Goal: Entertainment & Leisure: Browse casually

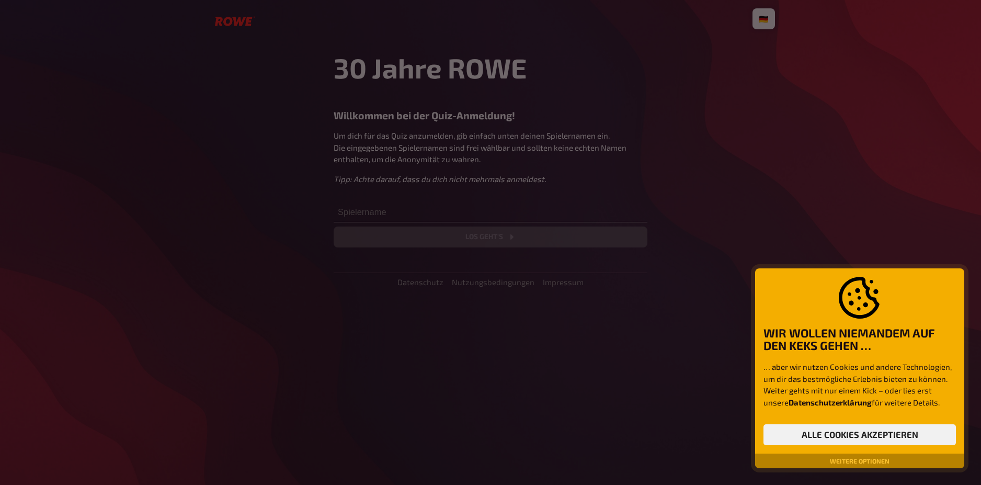
click at [507, 211] on div at bounding box center [490, 242] width 981 height 485
click at [507, 212] on div at bounding box center [490, 242] width 981 height 485
drag, startPoint x: 426, startPoint y: 215, endPoint x: 831, endPoint y: 262, distance: 407.5
click at [831, 262] on div at bounding box center [490, 242] width 981 height 485
click at [815, 430] on button "Alle Cookies akzeptieren" at bounding box center [860, 434] width 192 height 21
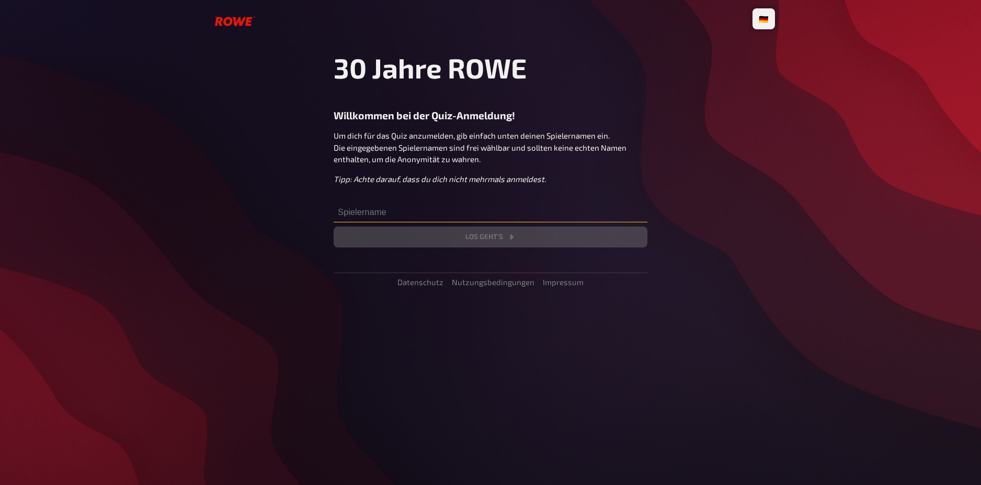
click at [460, 209] on input "text" at bounding box center [491, 211] width 314 height 21
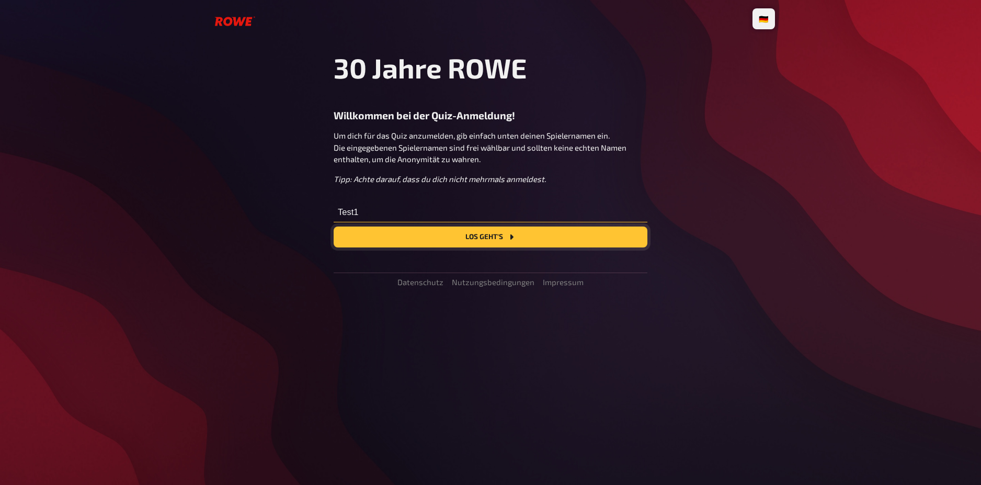
type input "Test1"
click at [494, 239] on button "Los geht's" at bounding box center [491, 236] width 314 height 21
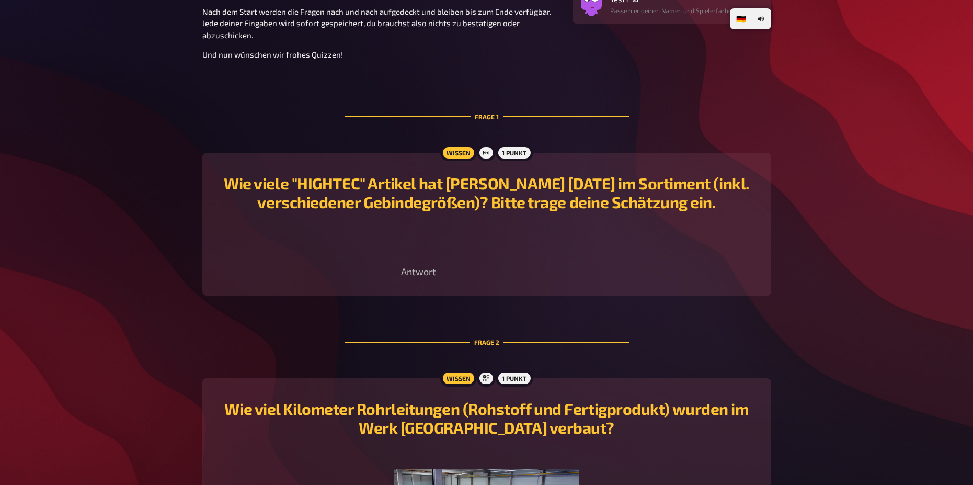
scroll to position [137, 0]
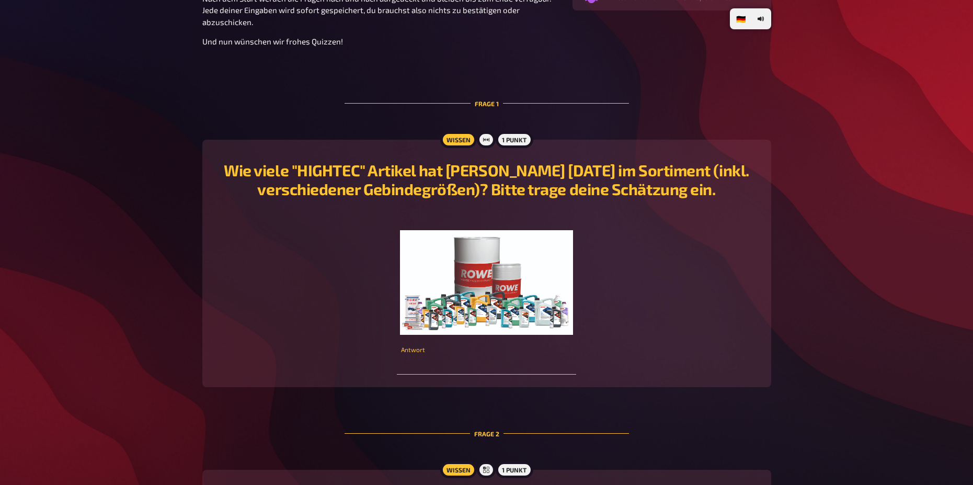
click at [492, 364] on input "number" at bounding box center [486, 364] width 179 height 21
type input "246"
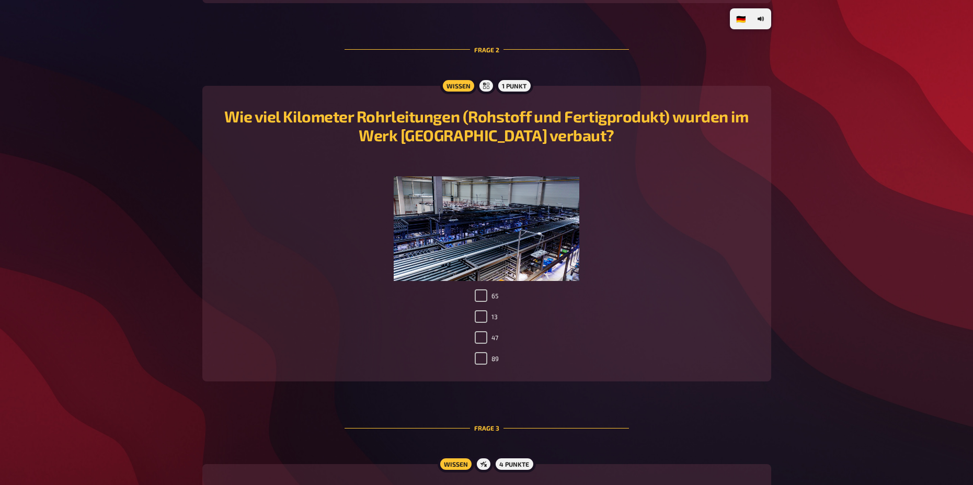
scroll to position [564, 0]
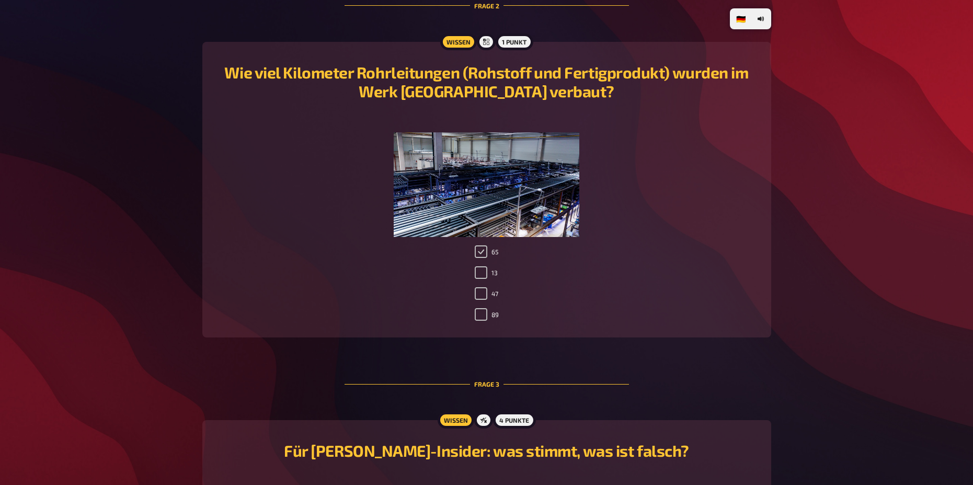
click at [481, 257] on input "65" at bounding box center [481, 251] width 13 height 13
checkbox input "true"
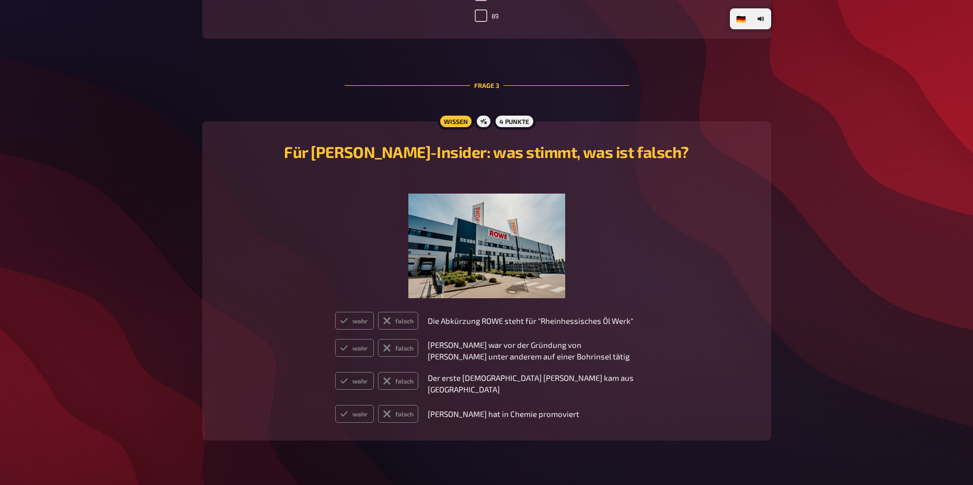
scroll to position [886, 0]
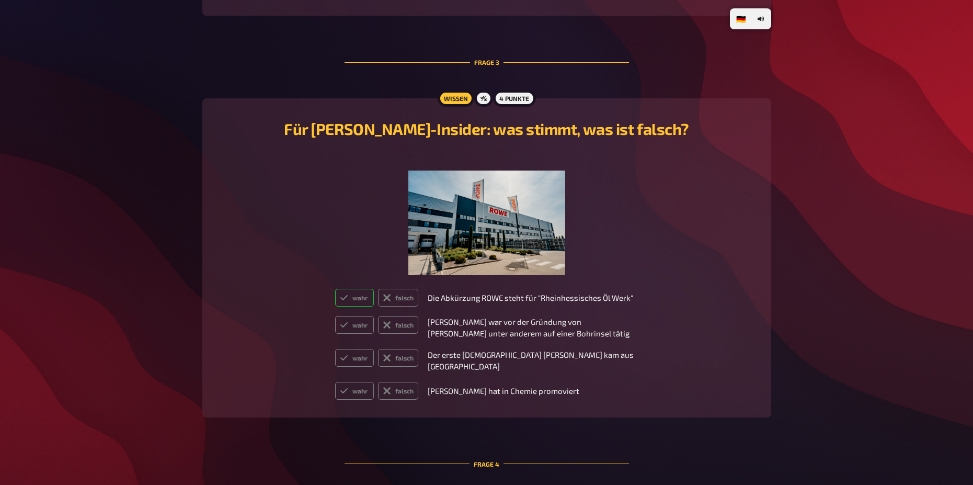
click at [350, 294] on label "wahr" at bounding box center [354, 298] width 39 height 18
click at [335, 289] on input "wahr" at bounding box center [335, 288] width 1 height 1
radio input "true"
click at [364, 325] on label "wahr" at bounding box center [354, 325] width 39 height 18
click at [335, 316] on input "wahr" at bounding box center [335, 315] width 1 height 1
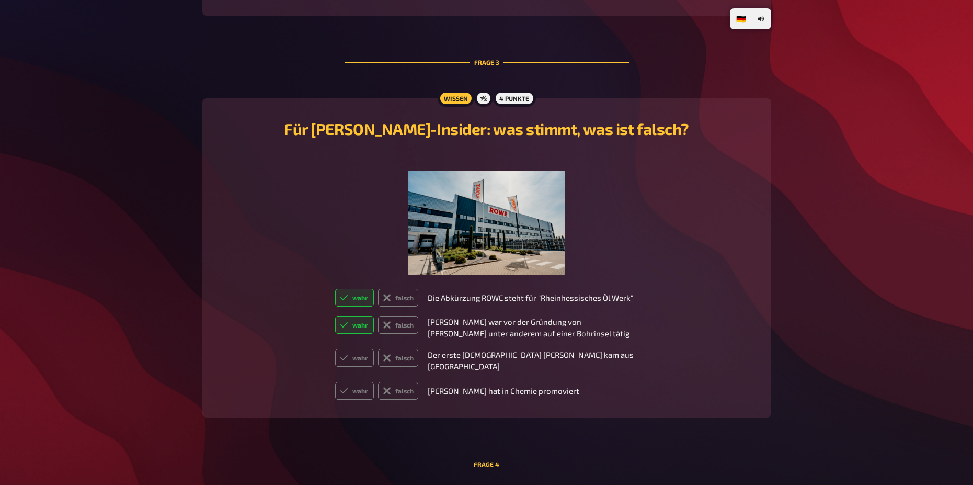
radio input "true"
click at [407, 356] on label "falsch" at bounding box center [398, 358] width 40 height 18
click at [335, 349] on input "falsch" at bounding box center [335, 348] width 1 height 1
radio input "true"
click at [403, 383] on label "falsch" at bounding box center [398, 391] width 40 height 18
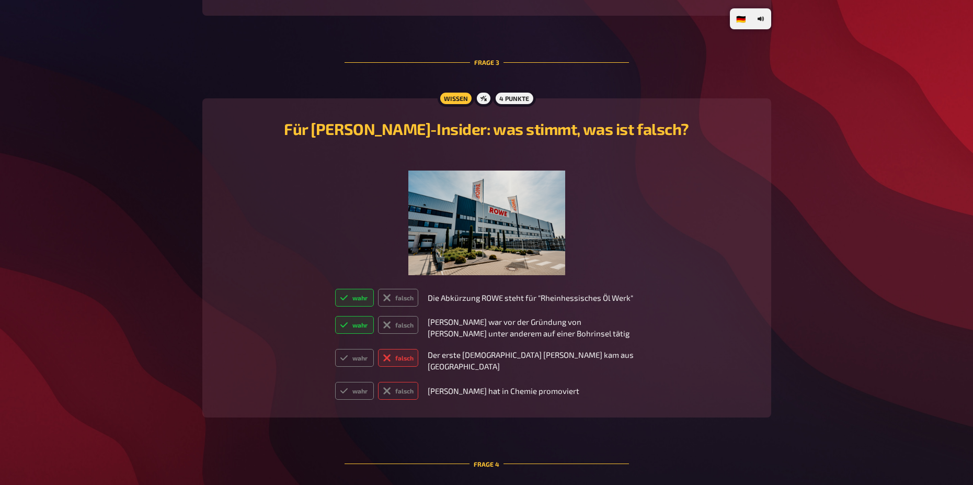
click at [335, 382] on input "falsch" at bounding box center [335, 381] width 1 height 1
radio input "true"
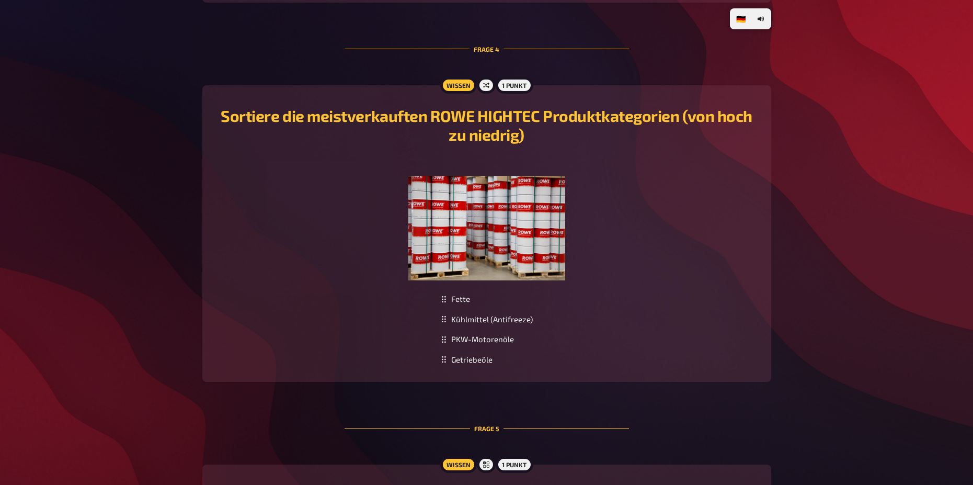
scroll to position [1306, 0]
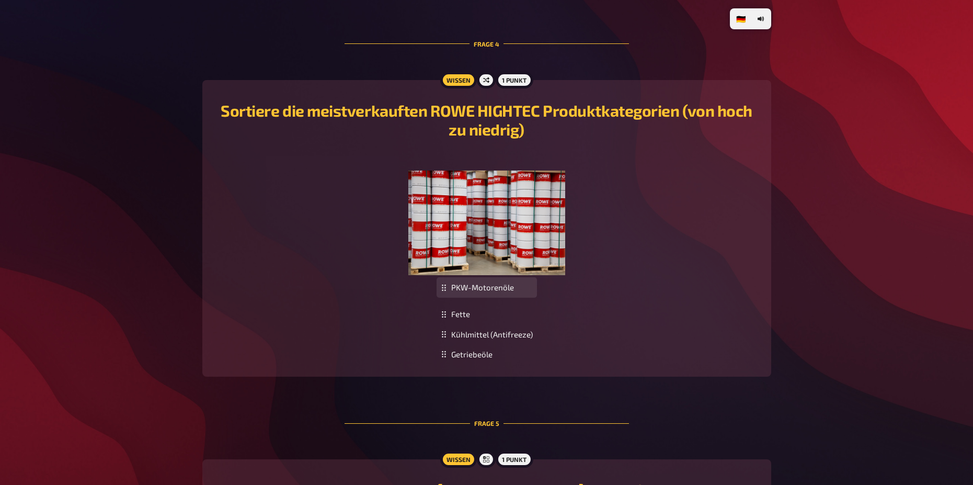
drag, startPoint x: 465, startPoint y: 331, endPoint x: 473, endPoint y: 294, distance: 38.0
click at [473, 294] on div "PKW-Motorenöle" at bounding box center [487, 287] width 100 height 20
drag, startPoint x: 471, startPoint y: 336, endPoint x: 474, endPoint y: 312, distance: 24.8
click at [474, 312] on div "Kühlmittel (Antifreeze)" at bounding box center [487, 309] width 100 height 20
drag, startPoint x: 473, startPoint y: 350, endPoint x: 474, endPoint y: 323, distance: 26.7
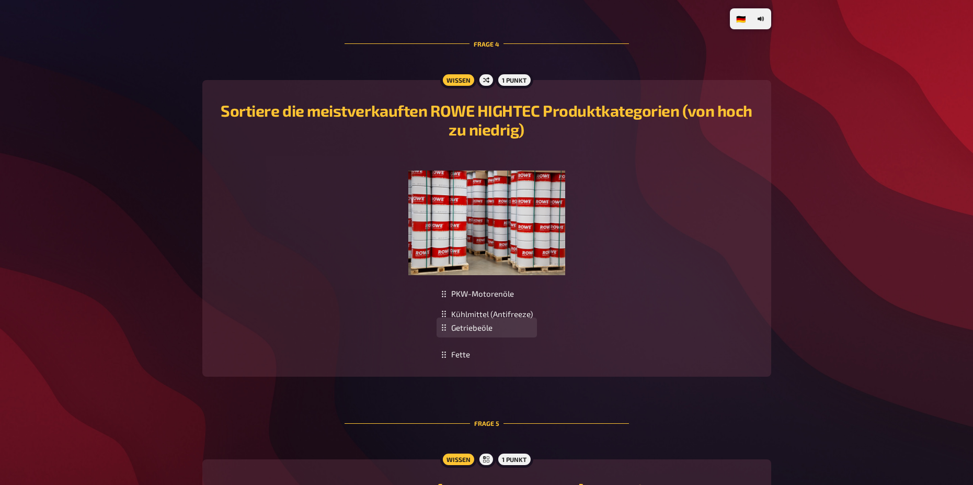
click at [474, 323] on div "Getriebeöle" at bounding box center [487, 327] width 100 height 20
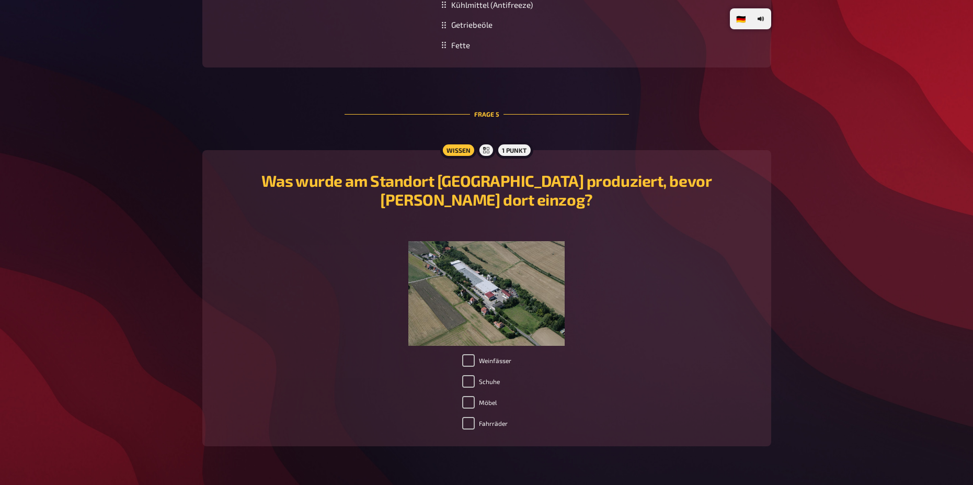
scroll to position [1618, 0]
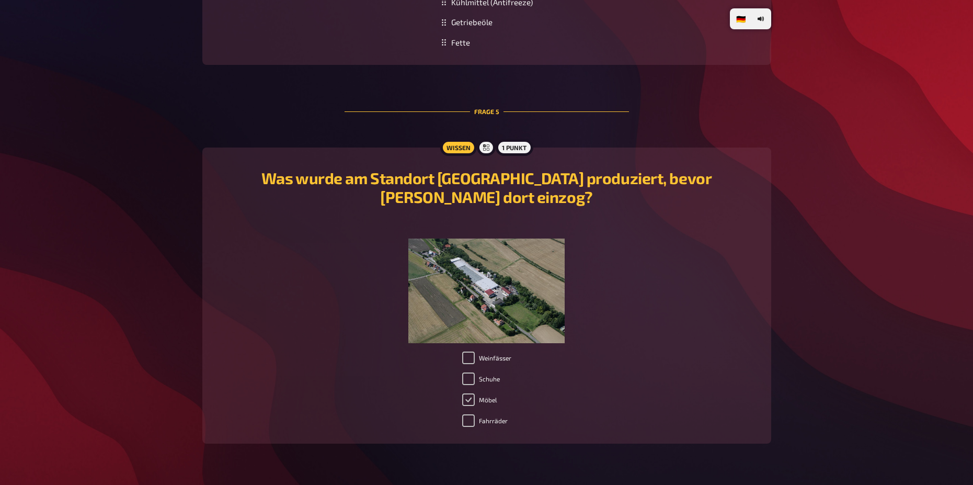
click at [467, 393] on input "Möbel" at bounding box center [468, 399] width 13 height 13
checkbox input "true"
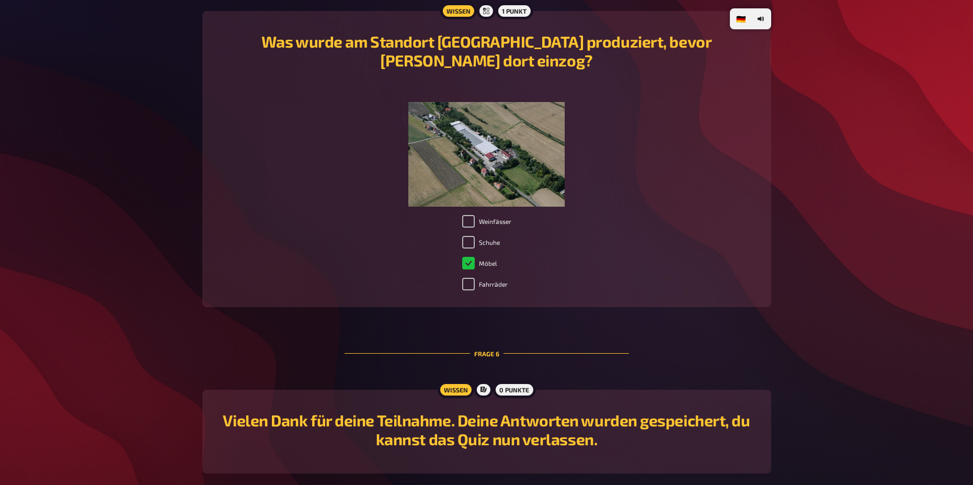
scroll to position [1785, 0]
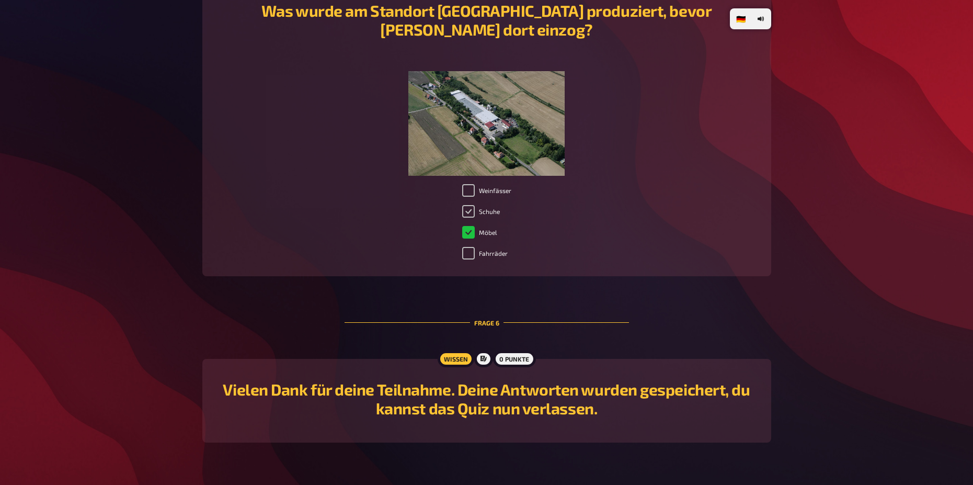
click at [471, 205] on input "Schuhe" at bounding box center [468, 211] width 13 height 13
checkbox input "true"
click at [466, 226] on input "Möbel" at bounding box center [468, 232] width 13 height 13
checkbox input "true"
checkbox input "false"
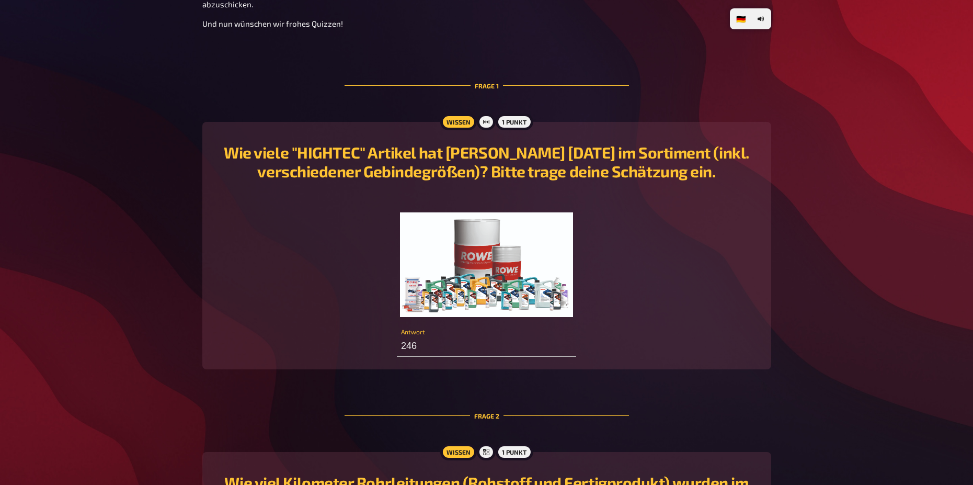
scroll to position [150, 0]
